Goal: Task Accomplishment & Management: Manage account settings

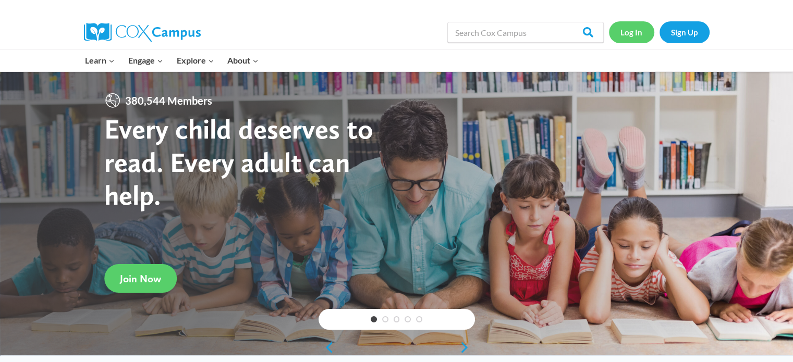
click at [627, 33] on link "Log In" at bounding box center [631, 31] width 45 height 21
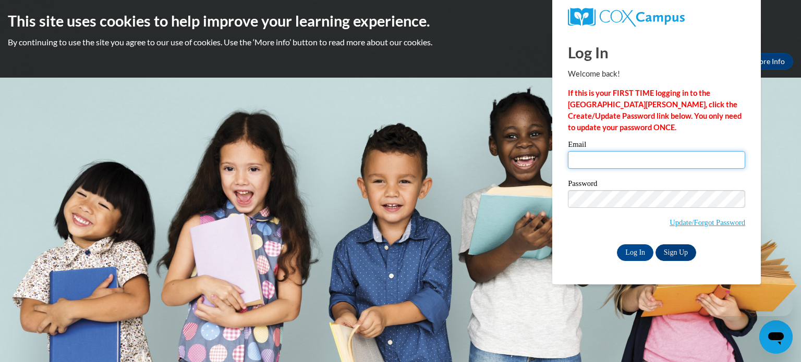
click at [609, 157] on input "Email" at bounding box center [656, 160] width 177 height 18
type input "ksmigielski@toledochristian.com"
click at [590, 163] on input "Email" at bounding box center [656, 160] width 177 height 18
type input "ksmigielski@toledochristian.com"
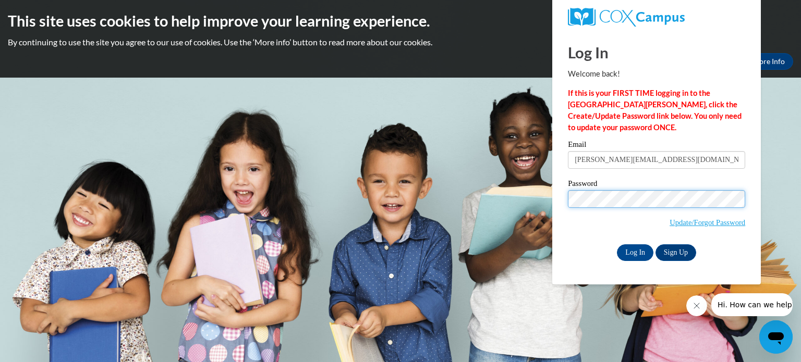
click at [617, 244] on input "Log In" at bounding box center [635, 252] width 36 height 17
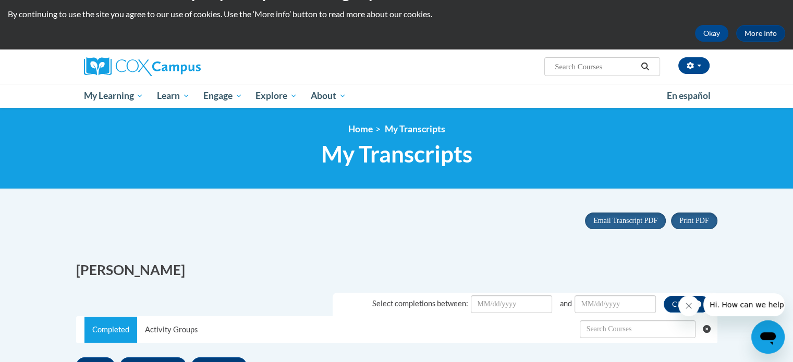
scroll to position [29, 0]
